Goal: Transaction & Acquisition: Purchase product/service

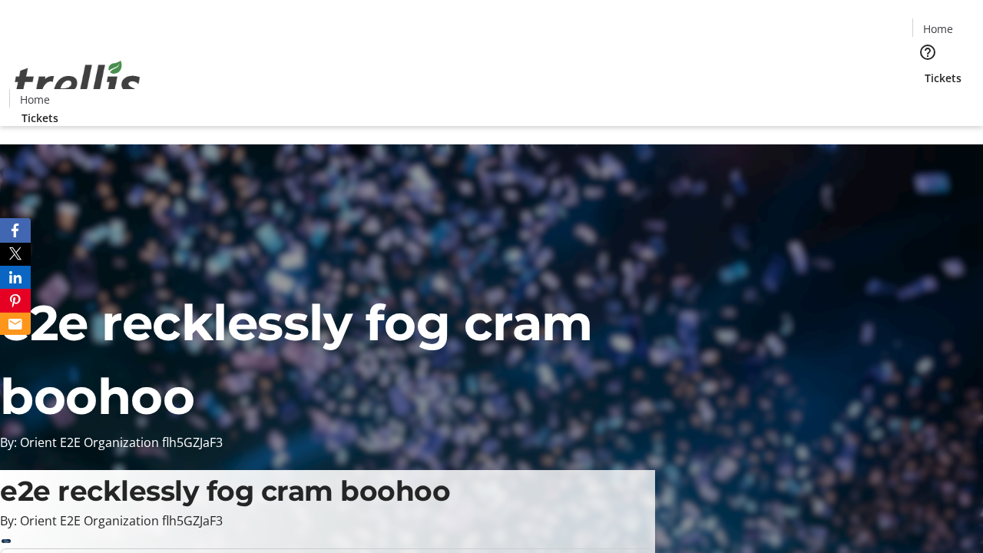
click at [925, 70] on span "Tickets" at bounding box center [943, 78] width 37 height 16
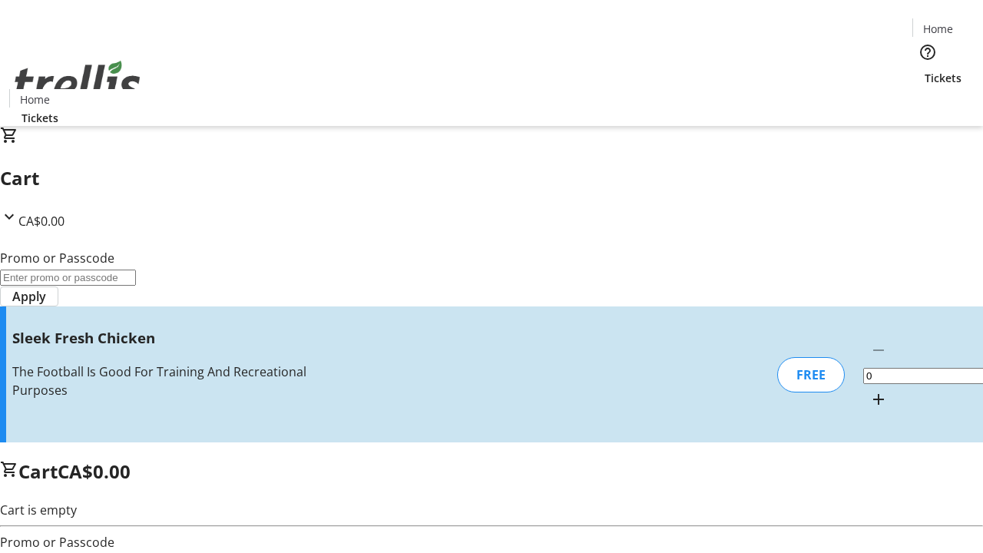
click at [869, 390] on mat-icon "Increment by one" at bounding box center [878, 399] width 18 height 18
type input "1"
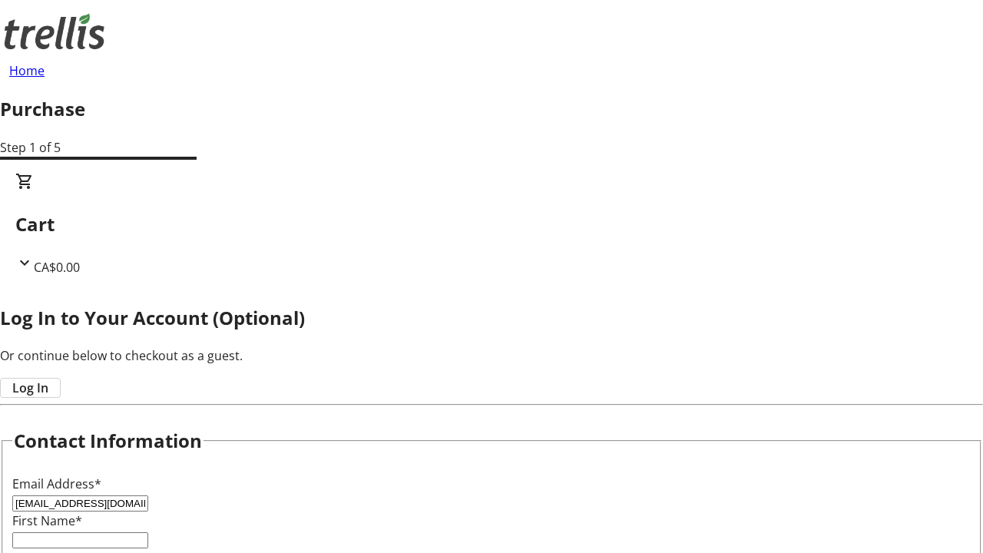
type input "[EMAIL_ADDRESS][DOMAIN_NAME]"
type input "Alena"
type input "Schaden"
